Goal: Task Accomplishment & Management: Complete application form

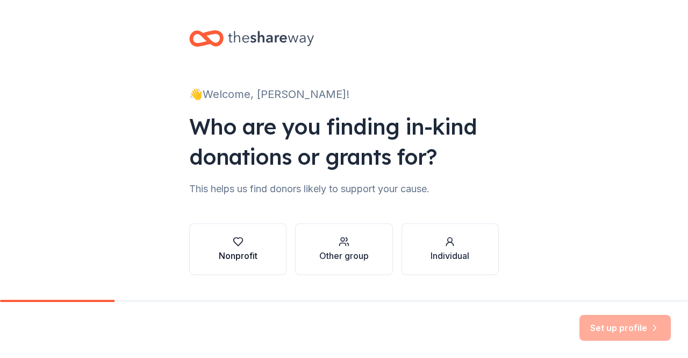
click at [237, 260] on div "Nonprofit" at bounding box center [238, 255] width 39 height 13
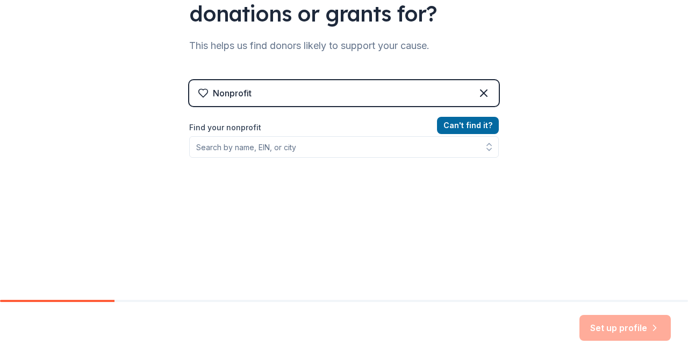
scroll to position [160, 0]
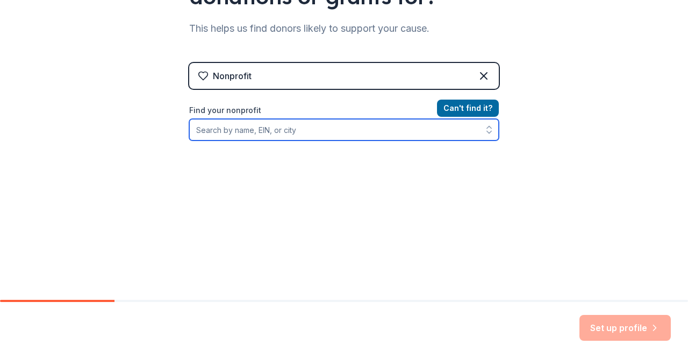
click at [250, 139] on input "Find your nonprofit" at bounding box center [344, 130] width 310 height 22
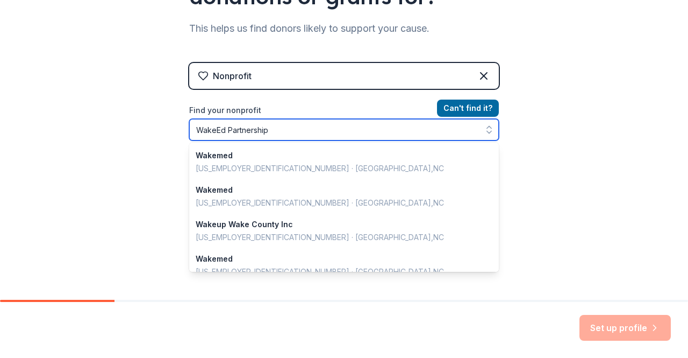
type input "WakeEd Partnership"
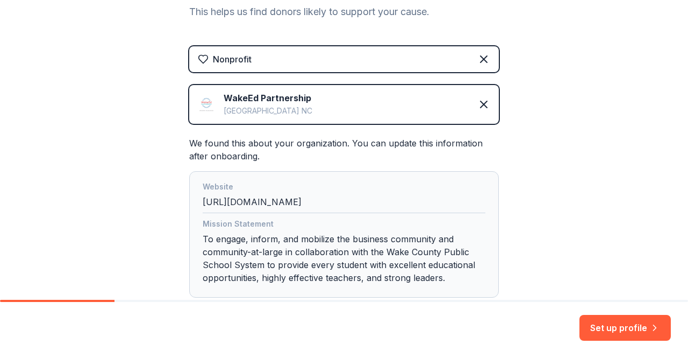
scroll to position [194, 0]
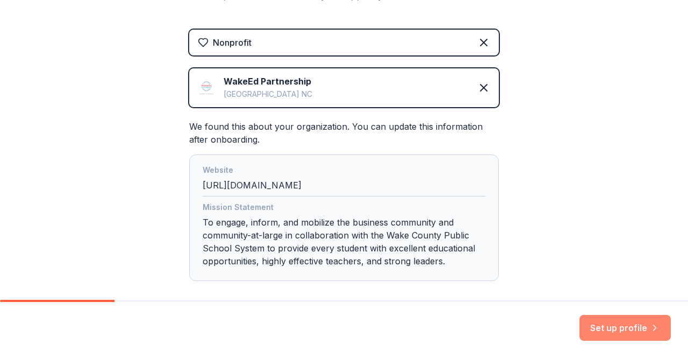
click at [624, 325] on button "Set up profile" at bounding box center [625, 327] width 91 height 26
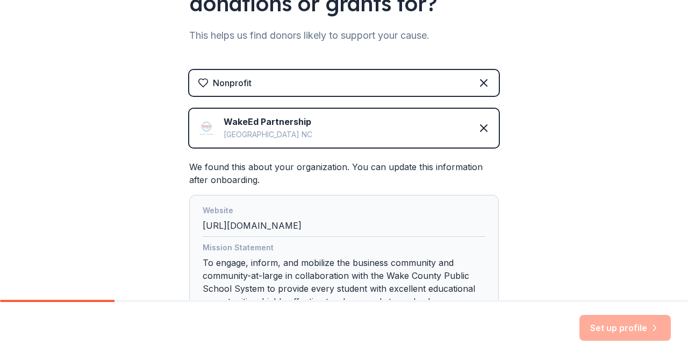
scroll to position [140, 0]
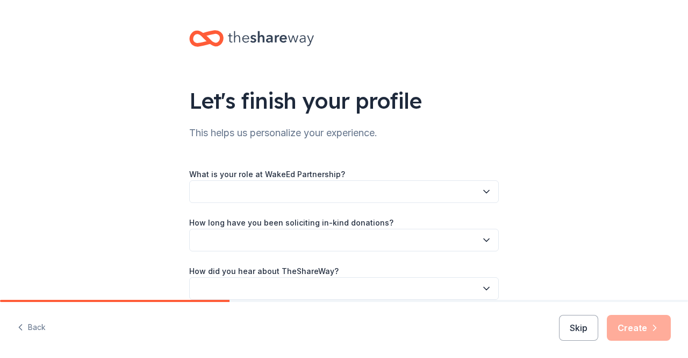
click at [244, 195] on button "button" at bounding box center [344, 191] width 310 height 23
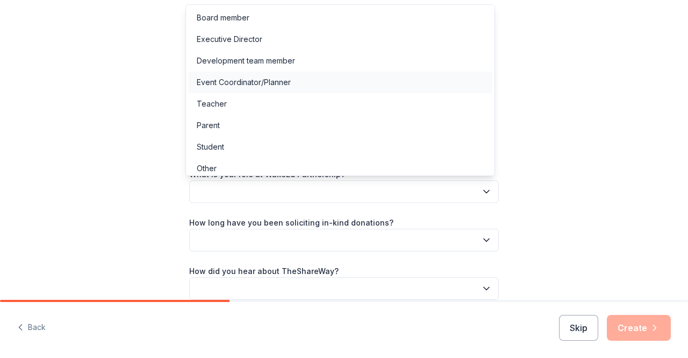
scroll to position [5, 0]
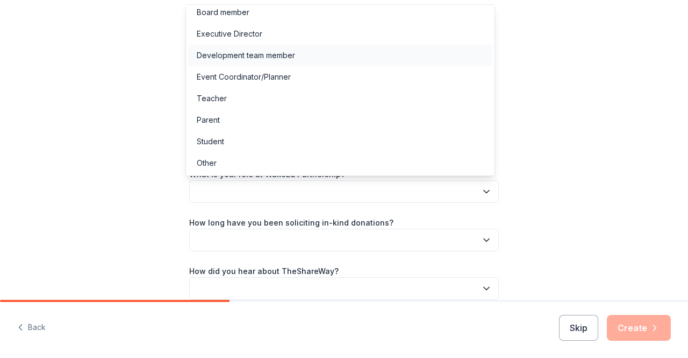
click at [231, 52] on div "Development team member" at bounding box center [246, 55] width 98 height 13
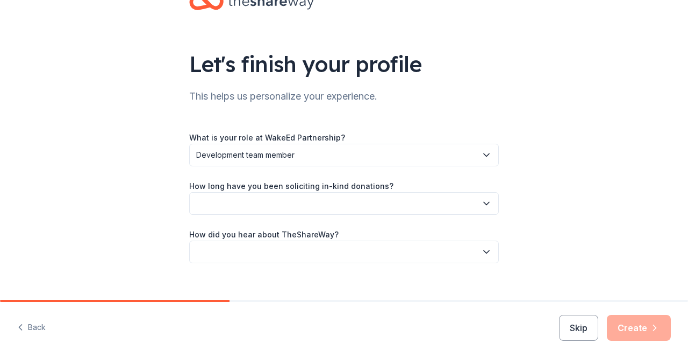
scroll to position [52, 0]
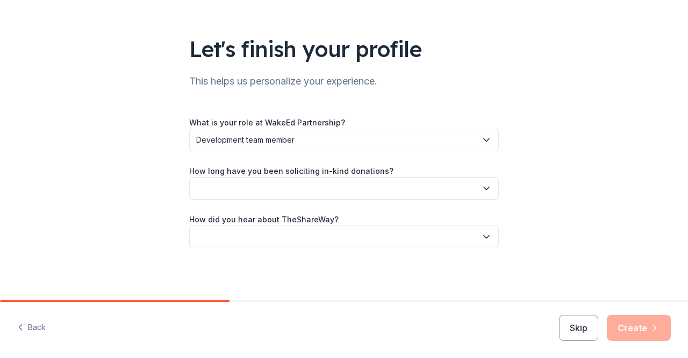
click at [267, 194] on button "button" at bounding box center [344, 188] width 310 height 23
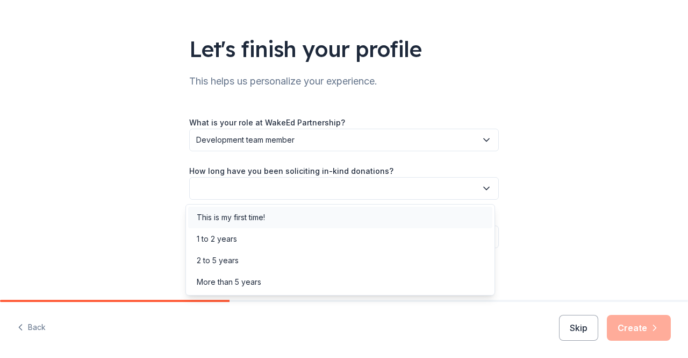
click at [244, 217] on div "This is my first time!" at bounding box center [231, 217] width 68 height 13
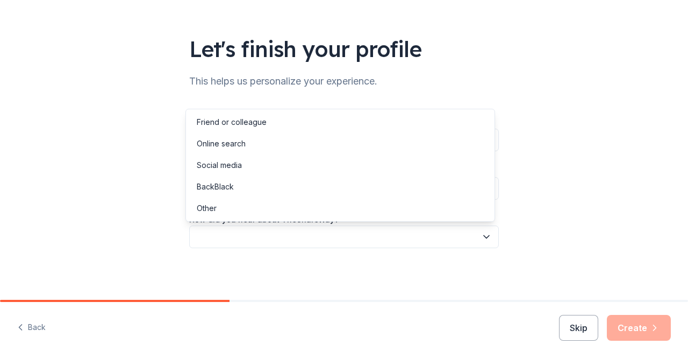
click at [251, 237] on button "button" at bounding box center [344, 236] width 310 height 23
click at [236, 151] on div "Online search" at bounding box center [340, 144] width 304 height 22
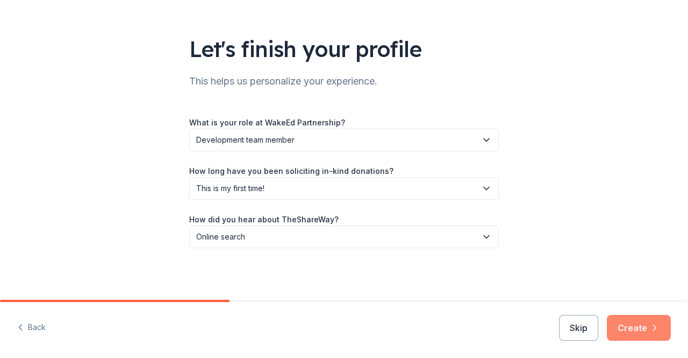
click at [647, 331] on button "Create" at bounding box center [639, 327] width 64 height 26
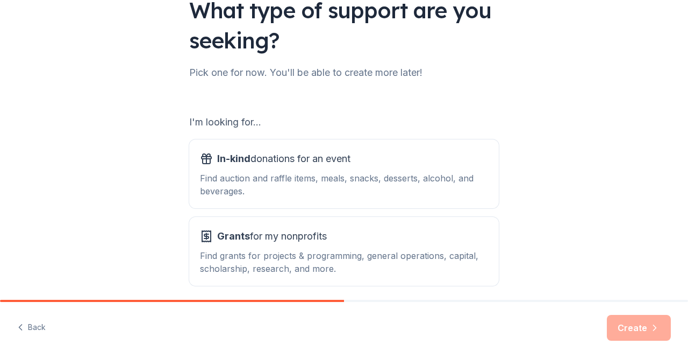
scroll to position [134, 0]
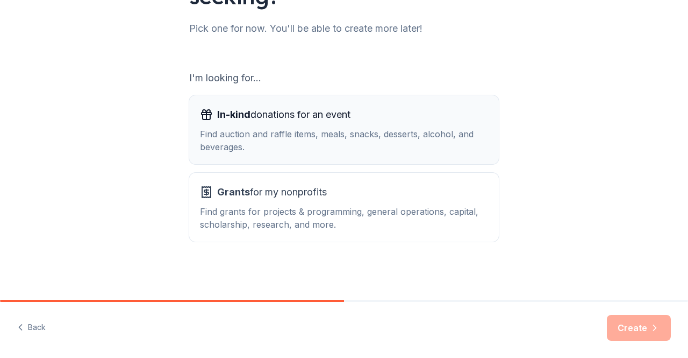
click at [295, 132] on div "Find auction and raffle items, meals, snacks, desserts, alcohol, and beverages." at bounding box center [344, 140] width 288 height 26
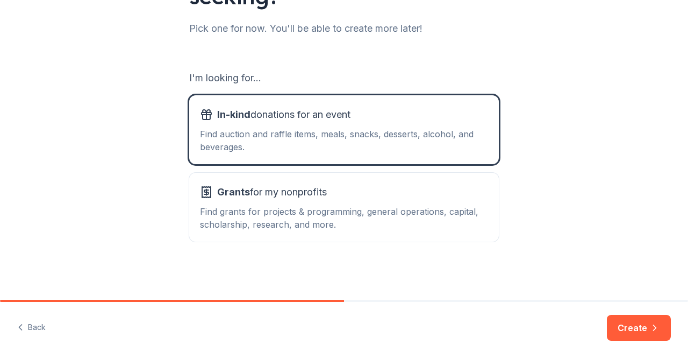
drag, startPoint x: 650, startPoint y: 325, endPoint x: 639, endPoint y: 328, distance: 11.7
click at [648, 325] on button "Create" at bounding box center [639, 327] width 64 height 26
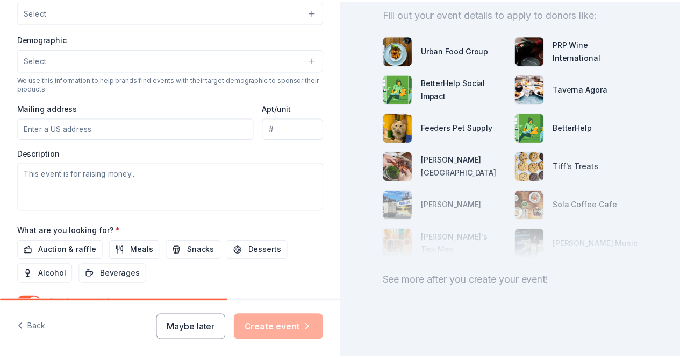
scroll to position [120, 0]
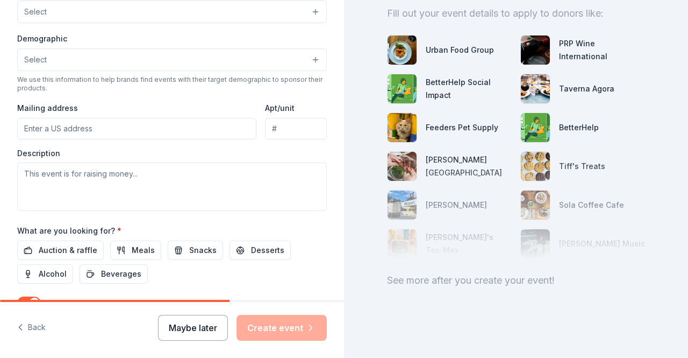
click at [204, 330] on button "Maybe later" at bounding box center [193, 327] width 70 height 26
click at [190, 334] on button "Maybe later" at bounding box center [193, 327] width 70 height 26
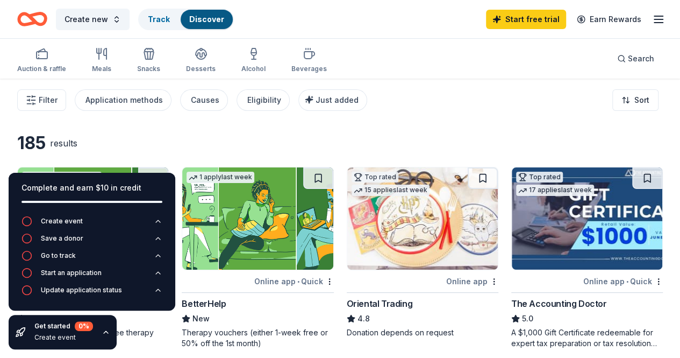
click at [347, 231] on img at bounding box center [422, 218] width 151 height 102
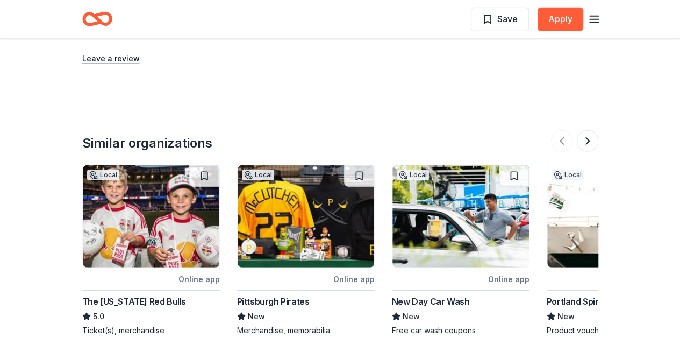
scroll to position [1398, 0]
